Goal: Information Seeking & Learning: Learn about a topic

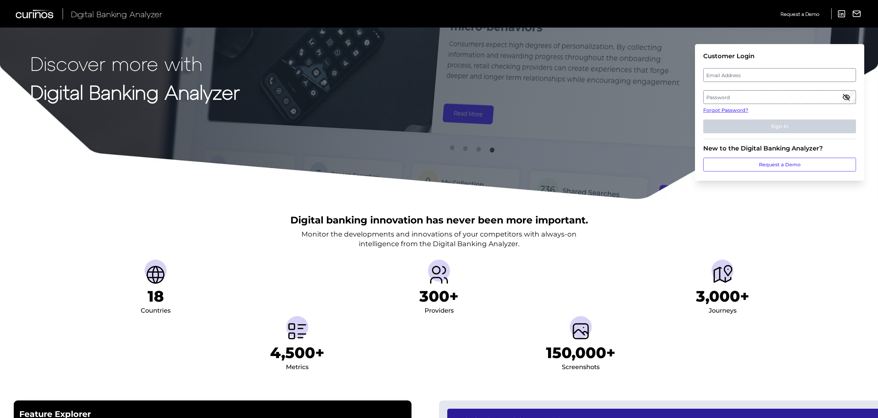
click at [738, 72] on label "Email Address" at bounding box center [779, 75] width 152 height 12
click at [738, 72] on input "email" at bounding box center [779, 75] width 153 height 14
click at [738, 74] on input "Email Address" at bounding box center [779, 75] width 153 height 14
type input "[PERSON_NAME][EMAIL_ADDRESS][PERSON_NAME][DOMAIN_NAME]"
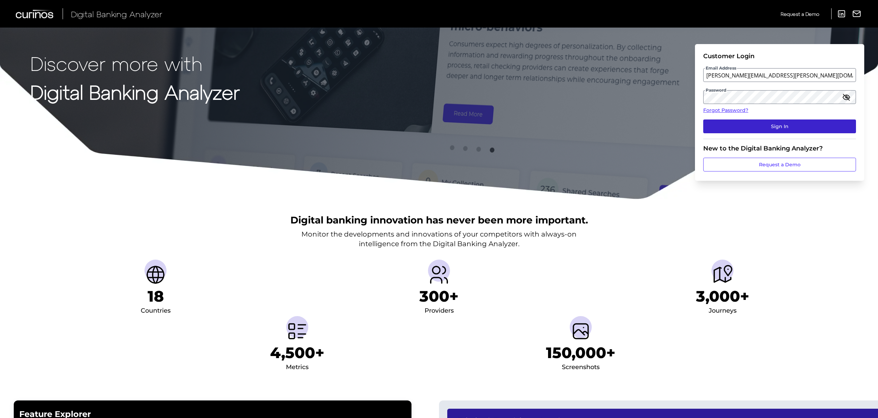
click at [779, 120] on button "Sign In" at bounding box center [779, 126] width 153 height 14
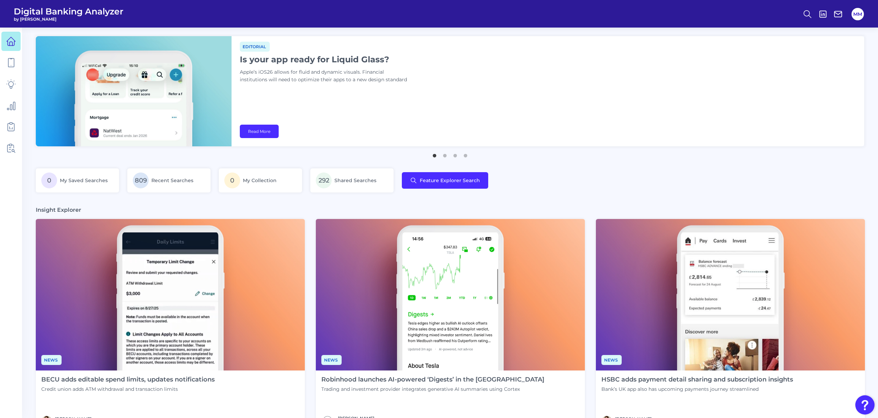
click at [469, 157] on ul "1 2 3 4" at bounding box center [450, 153] width 828 height 9
click at [465, 156] on button "4" at bounding box center [465, 153] width 7 height 7
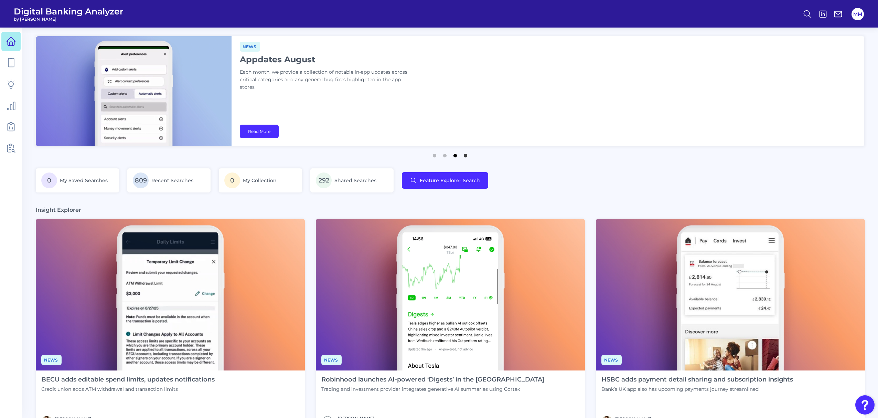
click at [457, 155] on button "3" at bounding box center [455, 153] width 7 height 7
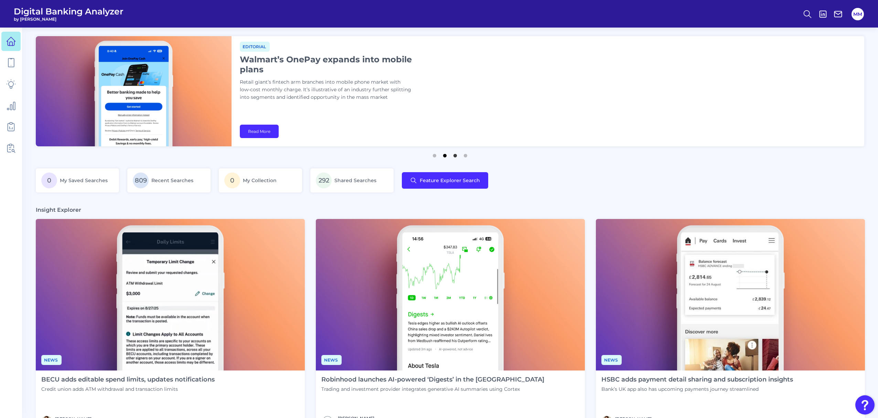
click at [446, 155] on button "2" at bounding box center [444, 153] width 7 height 7
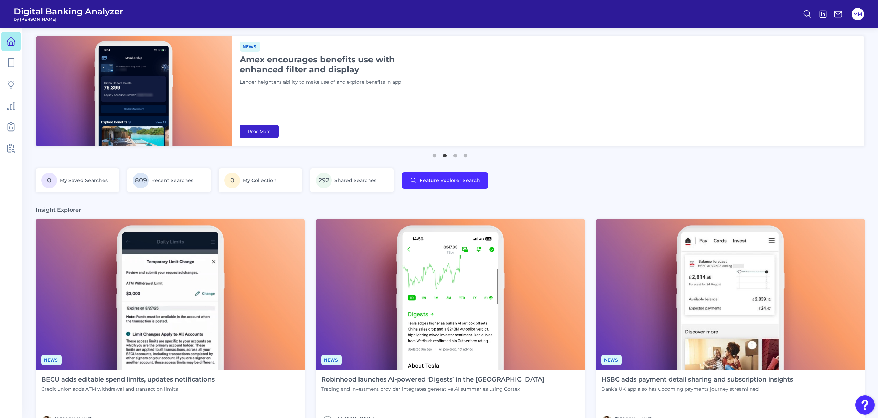
click at [267, 131] on link "Read More" at bounding box center [259, 131] width 39 height 13
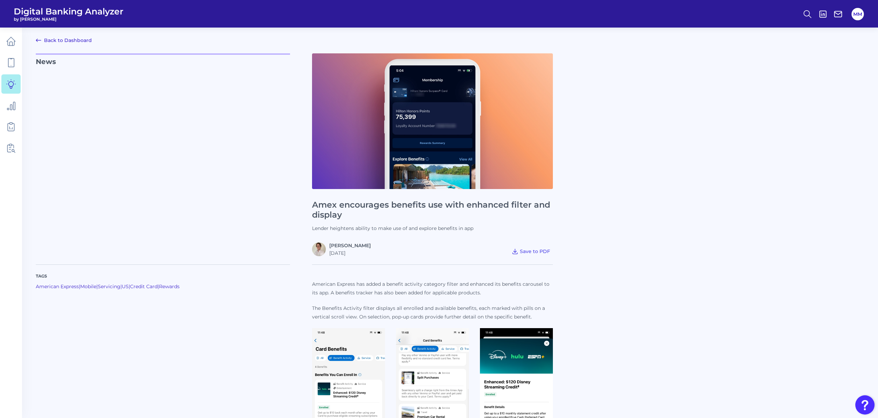
click at [77, 43] on link "Back to Dashboard" at bounding box center [64, 40] width 56 height 8
